Goal: Transaction & Acquisition: Purchase product/service

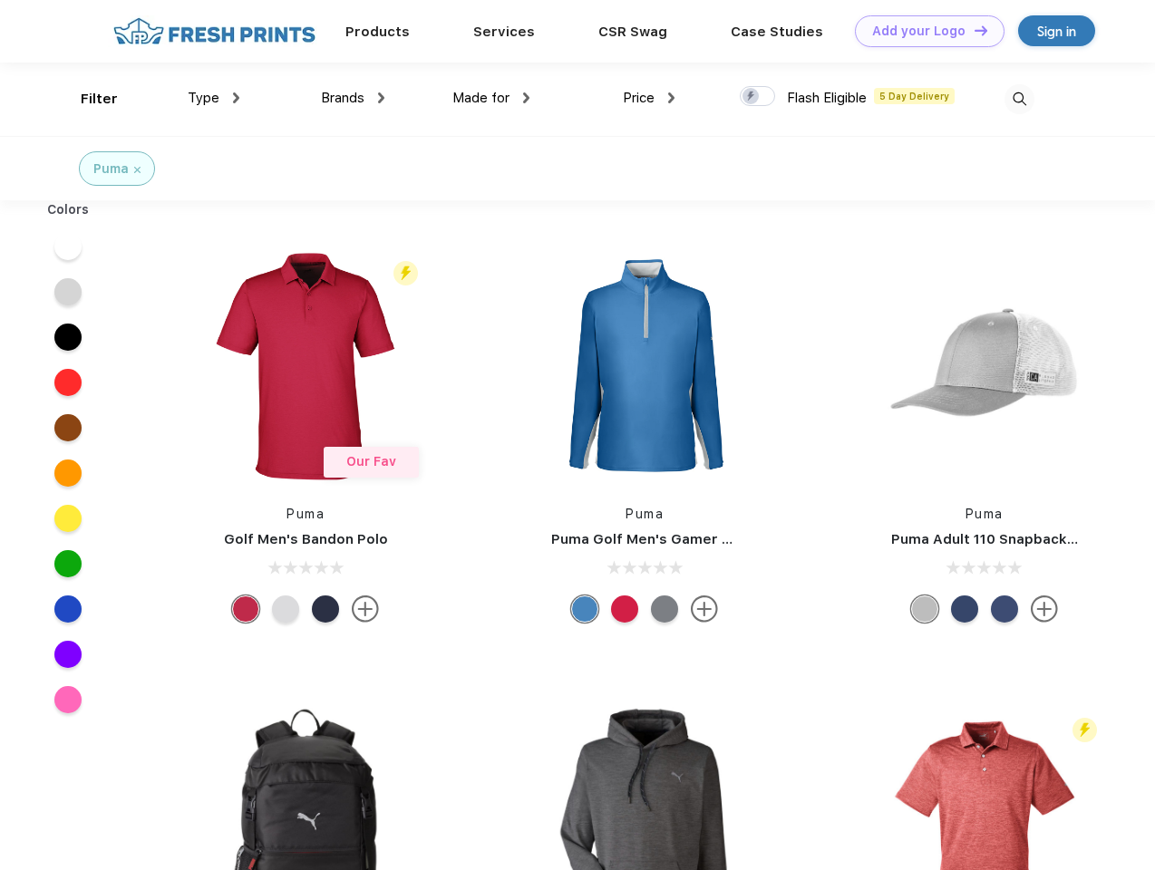
click at [923, 31] on link "Add your Logo Design Tool" at bounding box center [930, 31] width 150 height 32
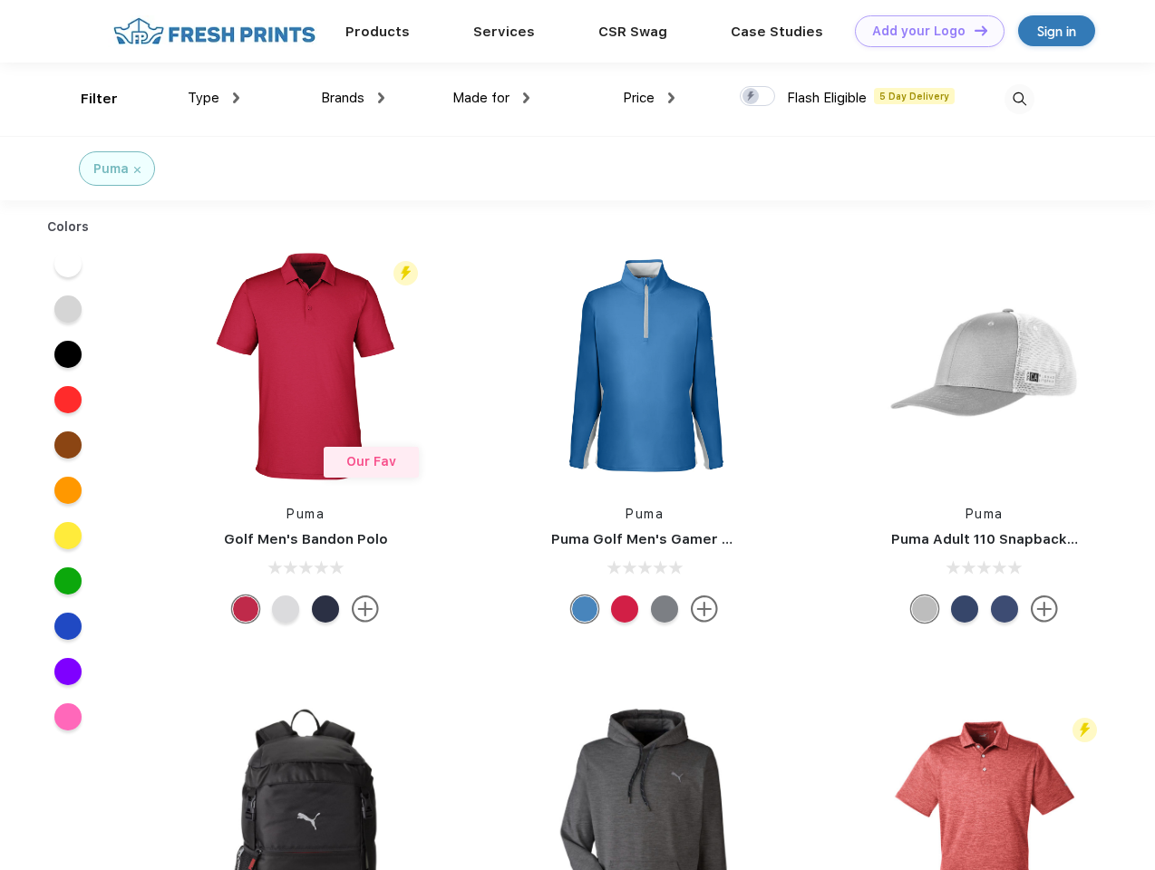
click at [0, 0] on div "Design Tool" at bounding box center [0, 0] width 0 height 0
click at [973, 30] on link "Add your Logo Design Tool" at bounding box center [930, 31] width 150 height 32
click at [87, 99] on div "Filter" at bounding box center [99, 99] width 37 height 21
click at [214, 98] on span "Type" at bounding box center [204, 98] width 32 height 16
click at [353, 98] on span "Brands" at bounding box center [343, 98] width 44 height 16
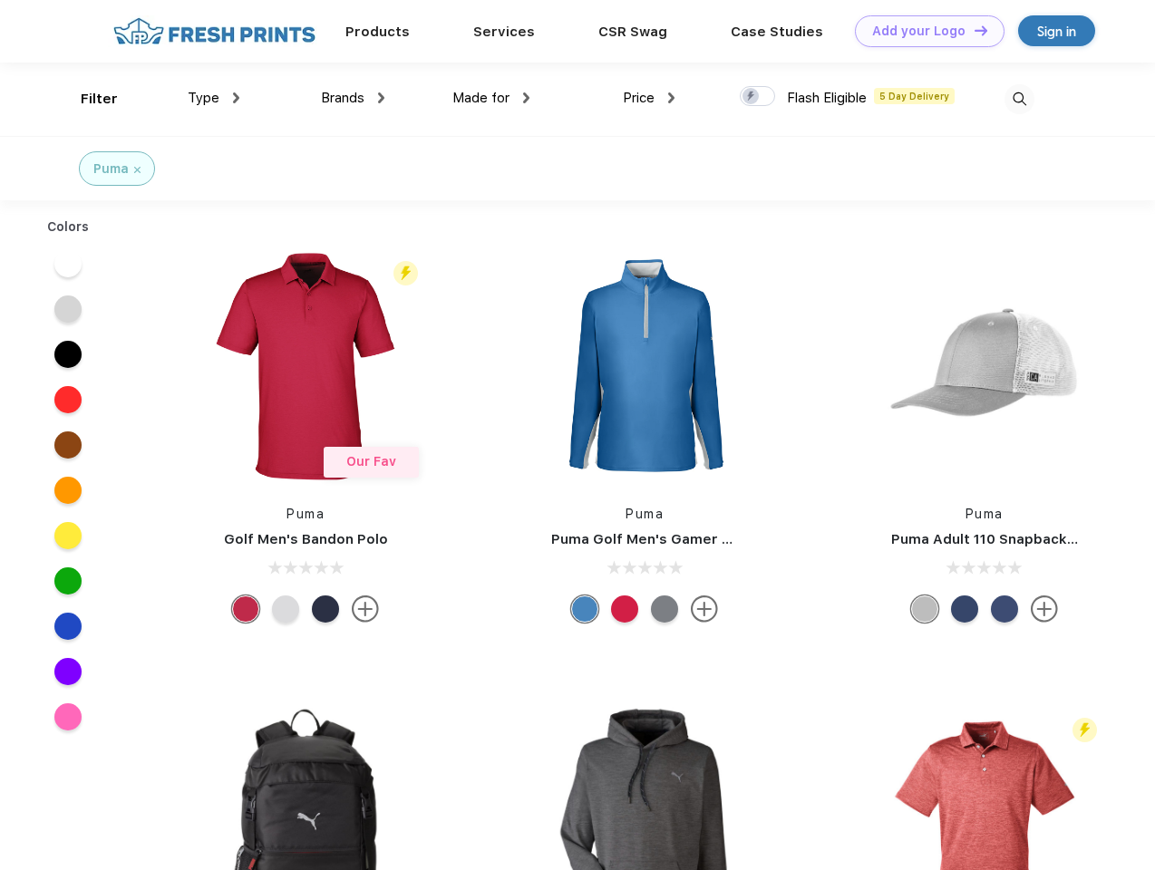
click at [491, 98] on span "Made for" at bounding box center [480, 98] width 57 height 16
click at [649, 98] on span "Price" at bounding box center [639, 98] width 32 height 16
click at [758, 97] on div at bounding box center [757, 96] width 35 height 20
click at [752, 97] on input "checkbox" at bounding box center [746, 91] width 12 height 12
click at [1019, 99] on img at bounding box center [1020, 99] width 30 height 30
